Goal: Task Accomplishment & Management: Use online tool/utility

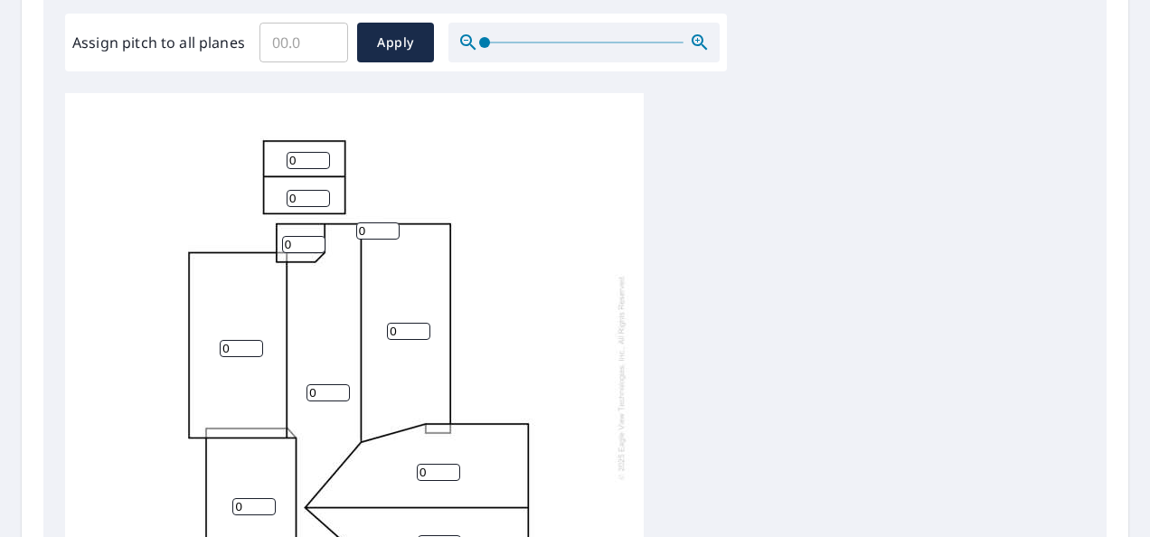
scroll to position [362, 0]
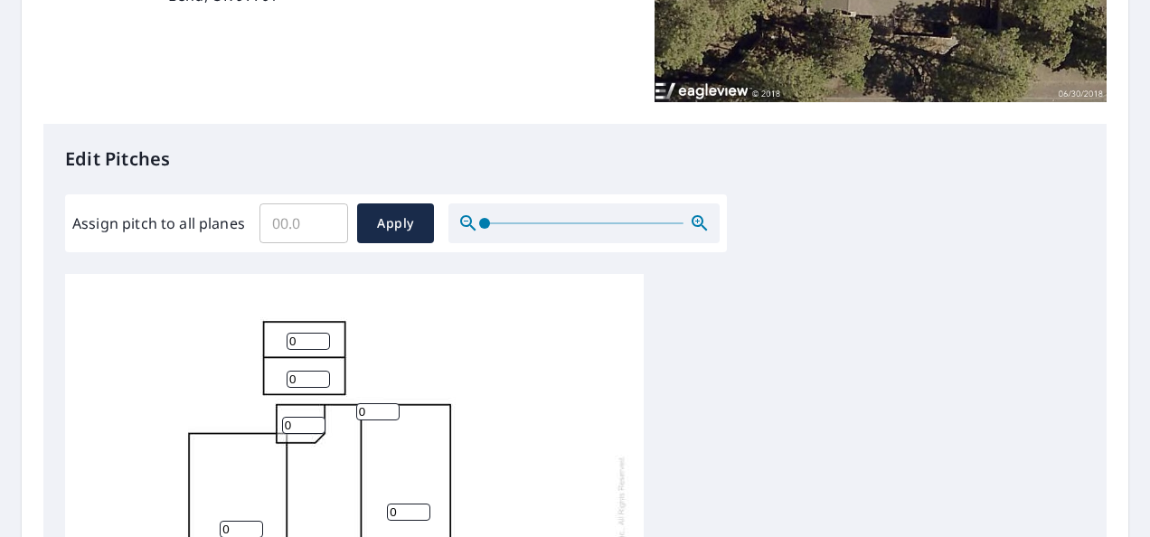
click at [318, 225] on input "Assign pitch to all planes" at bounding box center [304, 223] width 89 height 51
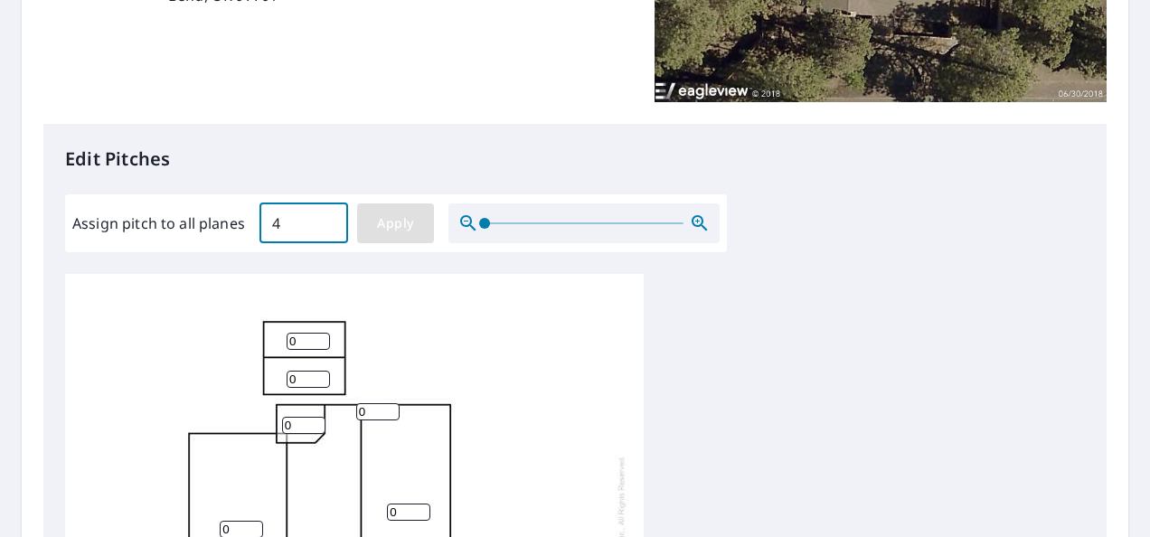
type input "4"
click at [399, 230] on span "Apply" at bounding box center [396, 224] width 48 height 23
type input "4"
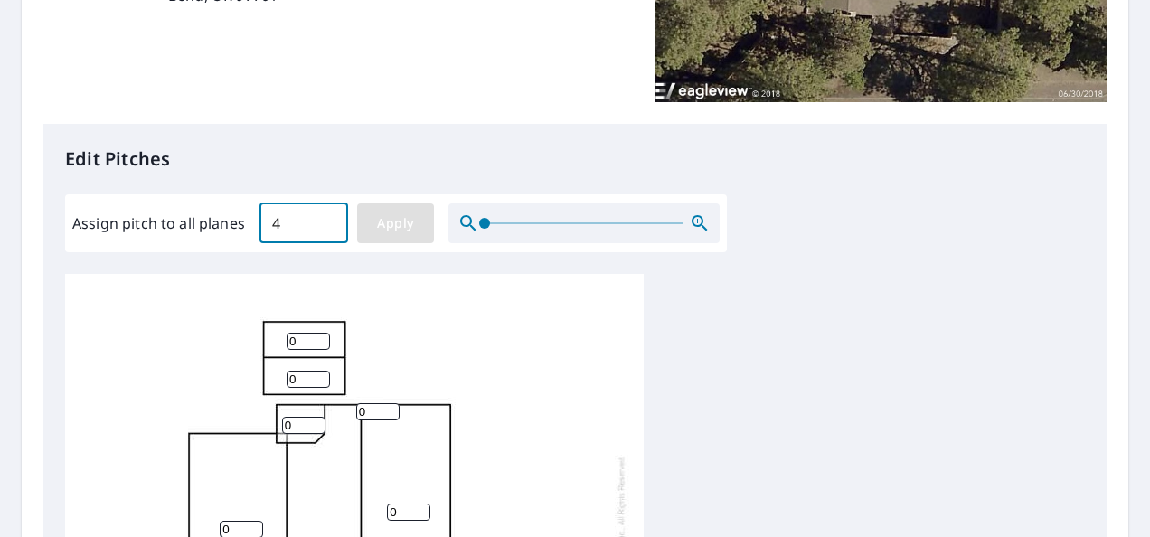
type input "4"
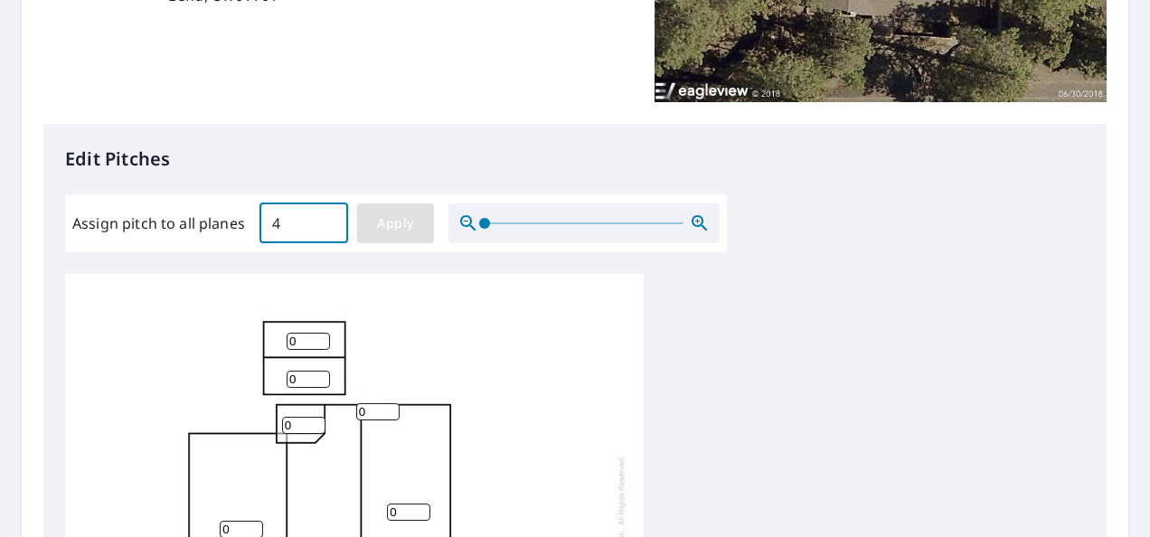
type input "4"
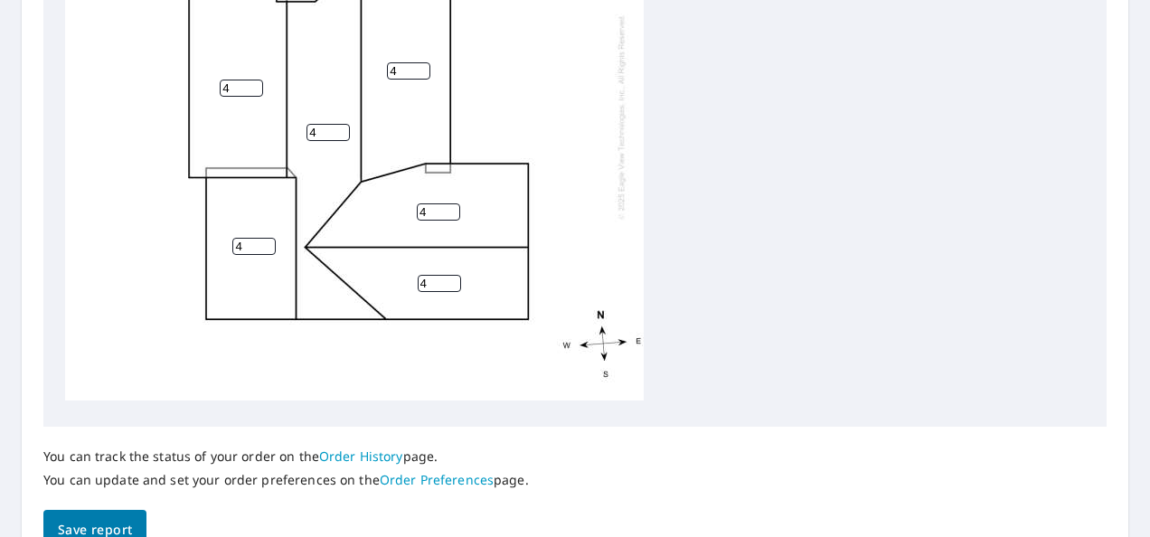
scroll to position [894, 0]
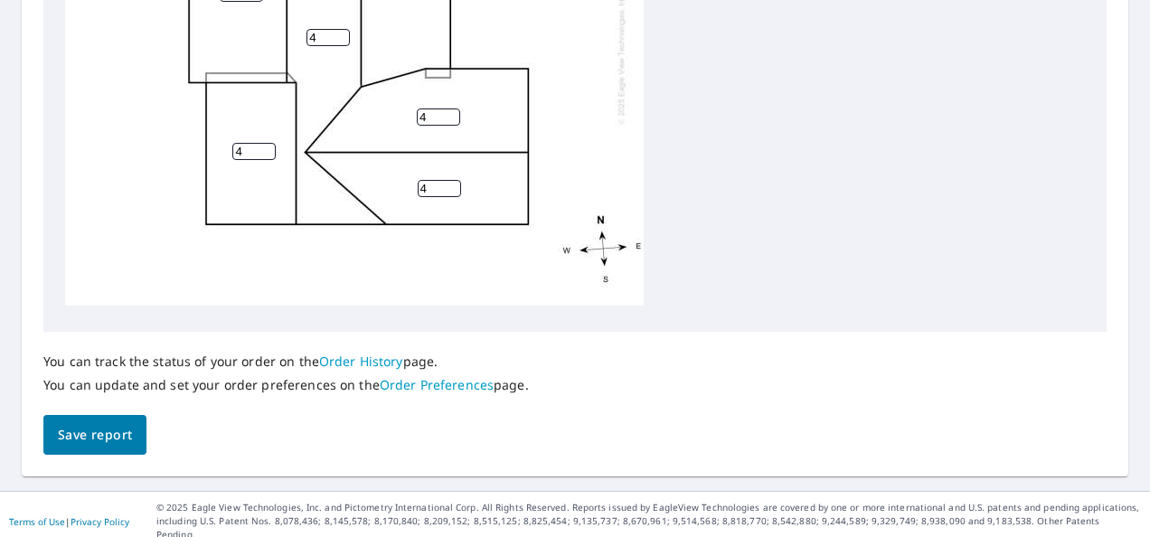
click at [97, 430] on span "Save report" at bounding box center [95, 435] width 74 height 23
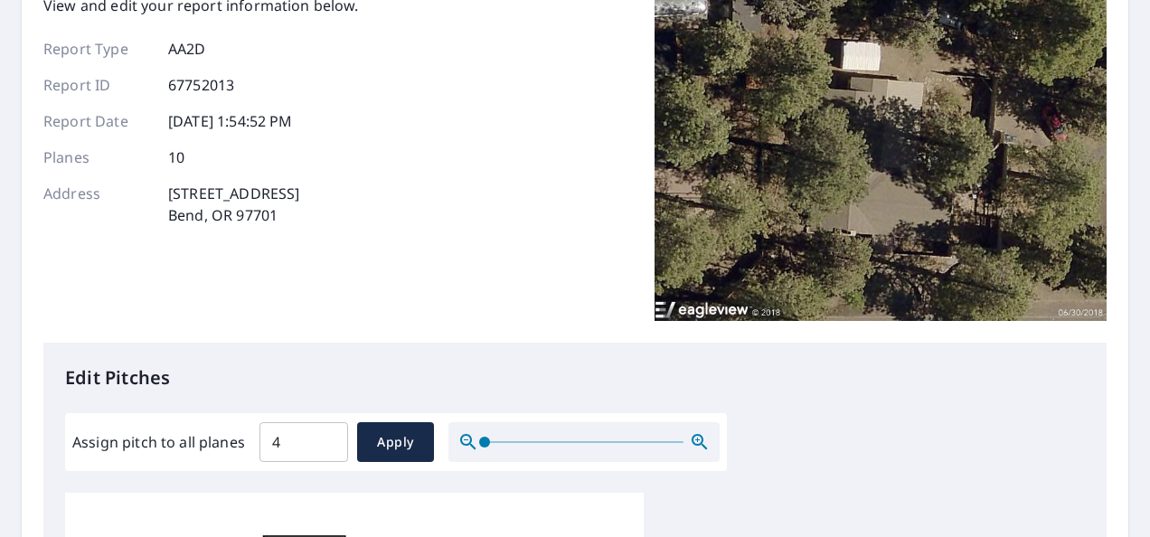
scroll to position [0, 0]
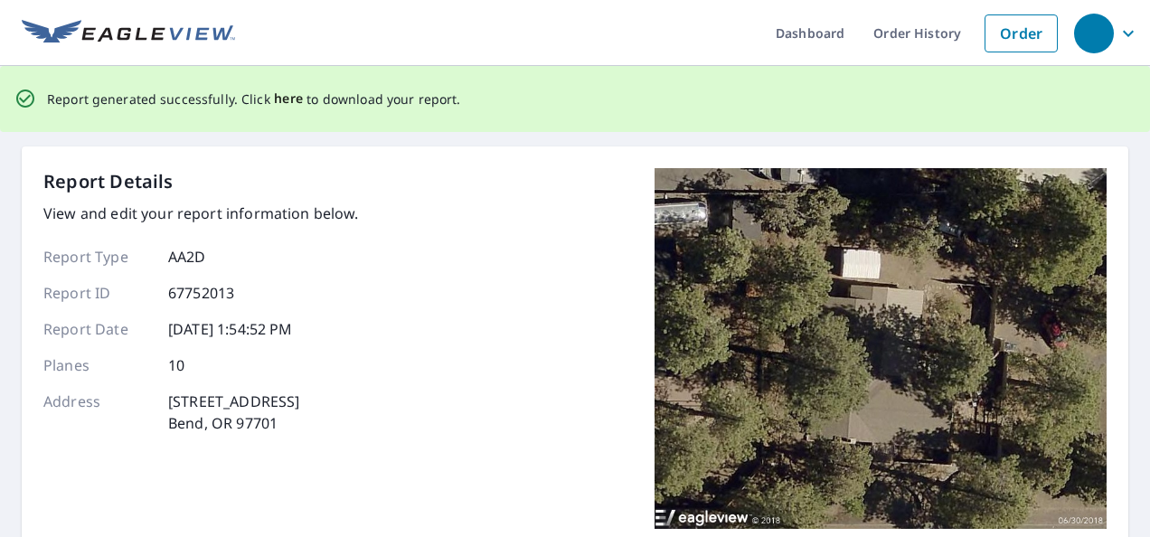
click at [277, 98] on span "here" at bounding box center [289, 99] width 30 height 23
